Goal: Find specific page/section: Locate a particular part of the current website

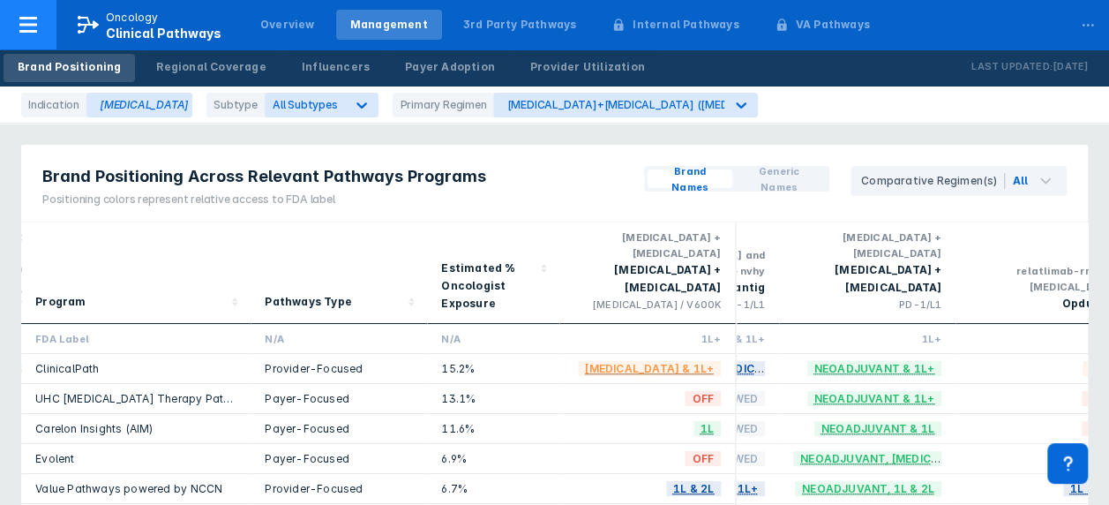
click at [22, 26] on icon at bounding box center [28, 25] width 18 height 16
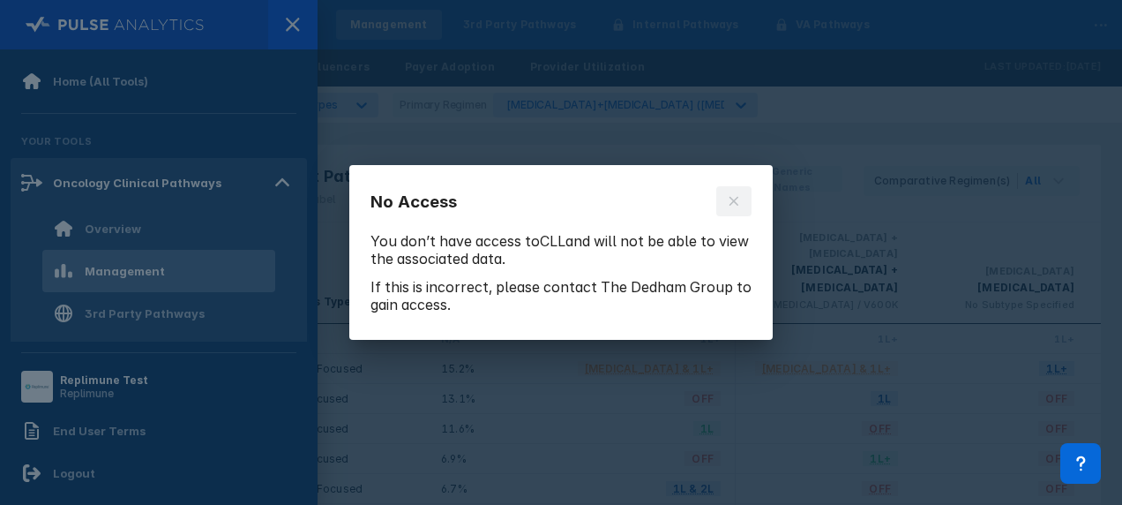
click at [730, 201] on icon at bounding box center [734, 201] width 14 height 14
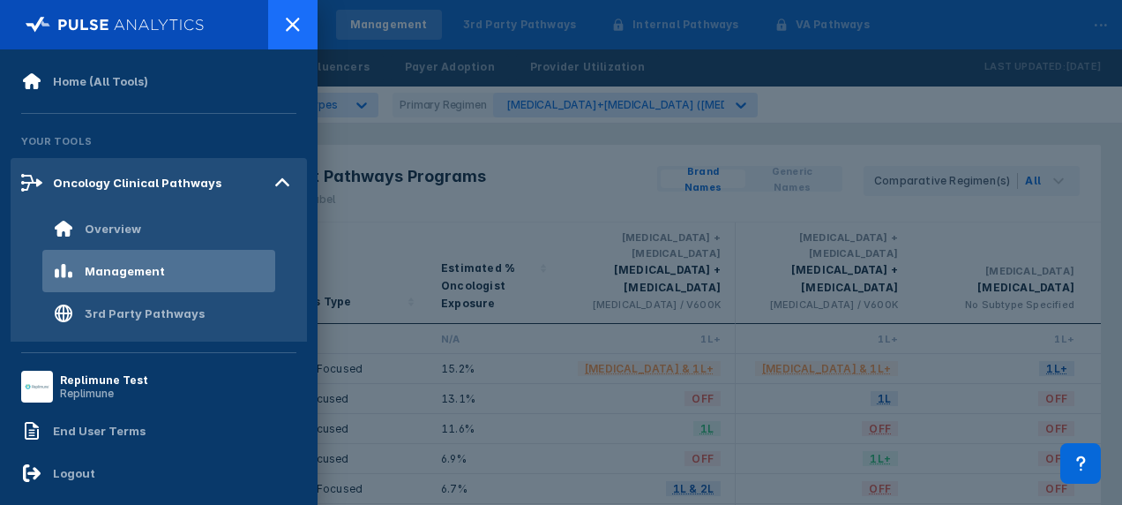
click at [295, 16] on icon at bounding box center [292, 24] width 21 height 21
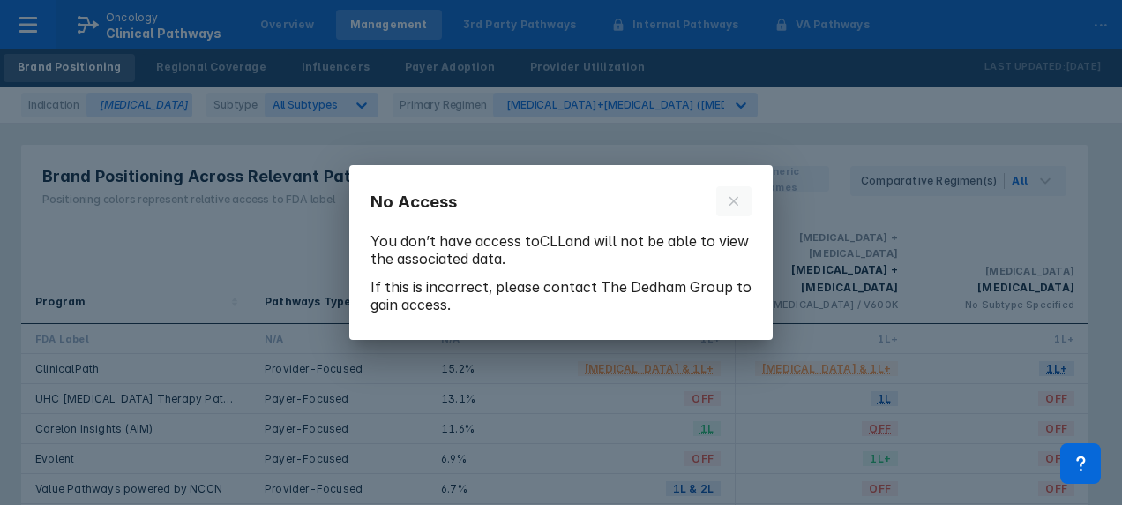
click at [39, 26] on div "No Access You don’t have access to CLL and will not be able to view the associa…" at bounding box center [561, 252] width 1122 height 505
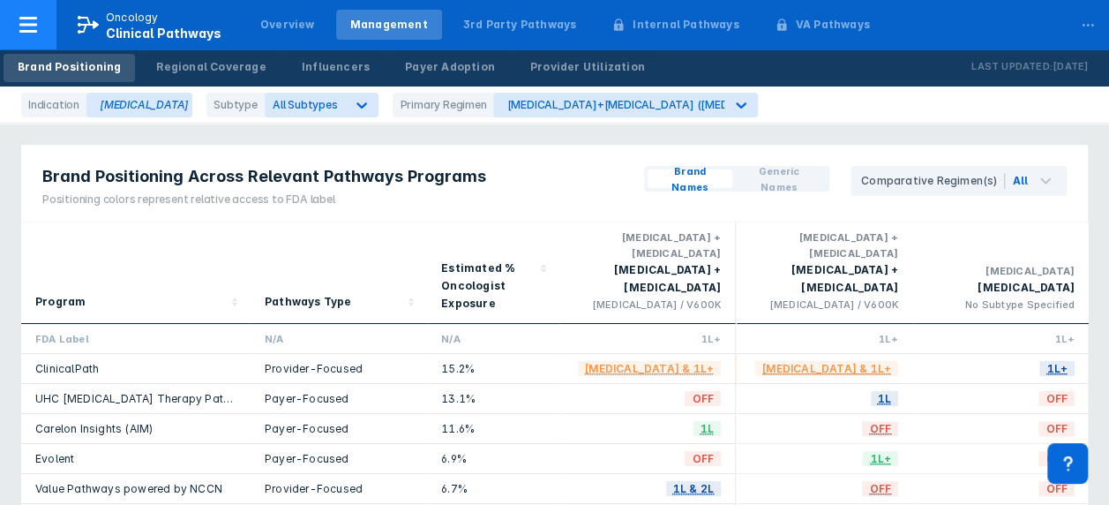
click at [51, 19] on div at bounding box center [28, 24] width 56 height 49
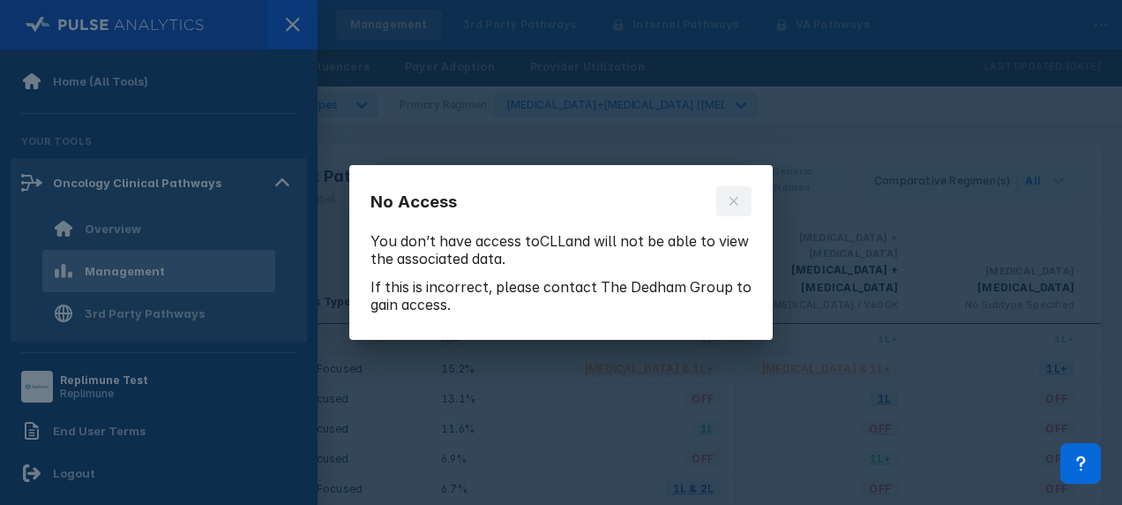
click at [745, 194] on button at bounding box center [733, 201] width 35 height 30
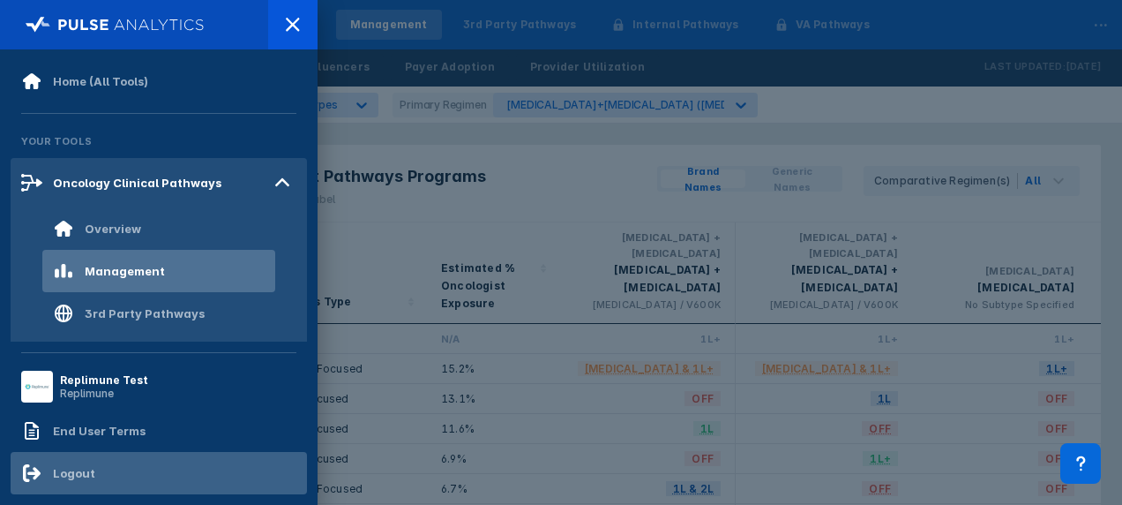
click at [74, 460] on div "Logout" at bounding box center [159, 473] width 296 height 42
